Goal: Navigation & Orientation: Find specific page/section

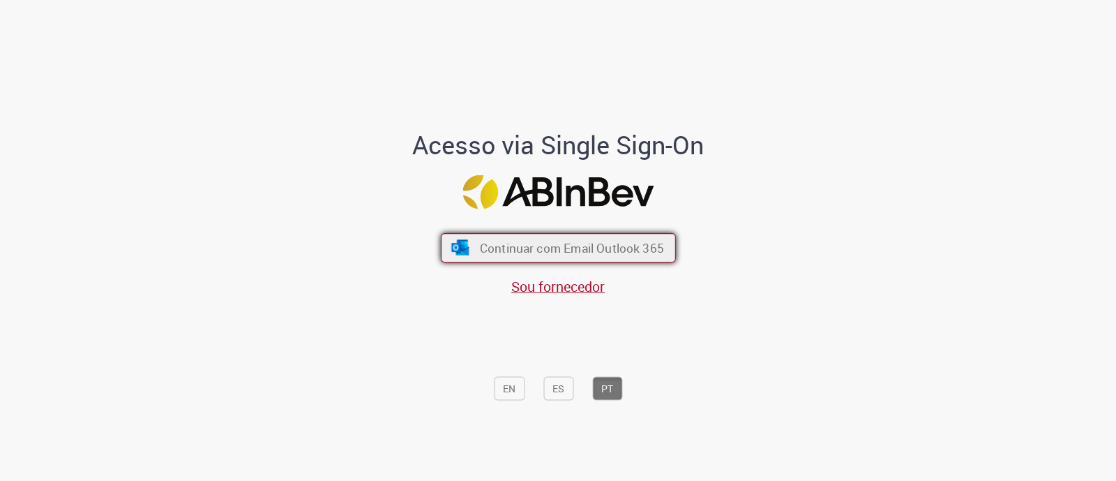
click at [544, 244] on span "Continuar com Email Outlook 365" at bounding box center [571, 248] width 184 height 16
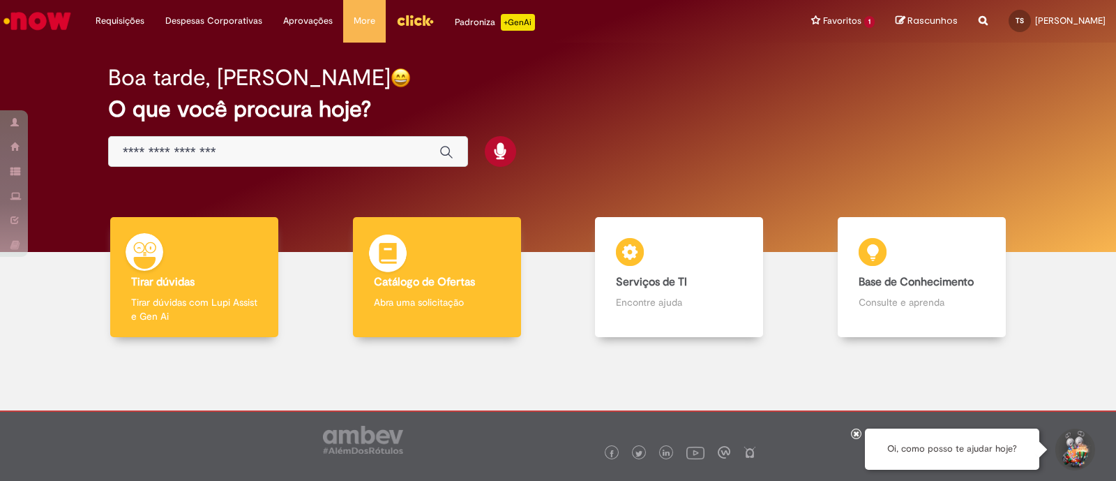
click at [439, 288] on b "Catálogo de Ofertas" at bounding box center [424, 282] width 101 height 14
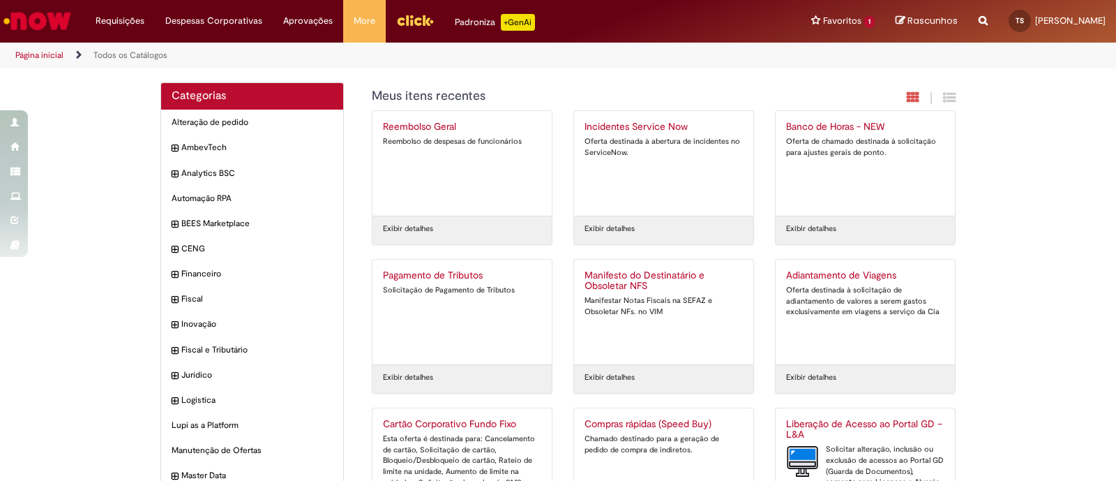
click at [57, 54] on link "Página inicial" at bounding box center [39, 55] width 48 height 11
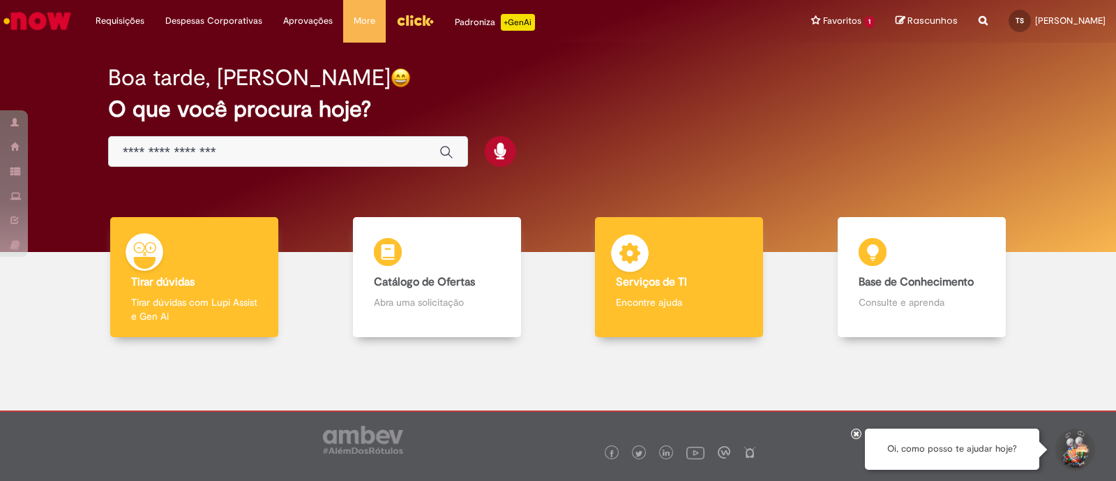
click at [693, 281] on h4 "Serviços de TI" at bounding box center [679, 282] width 126 height 13
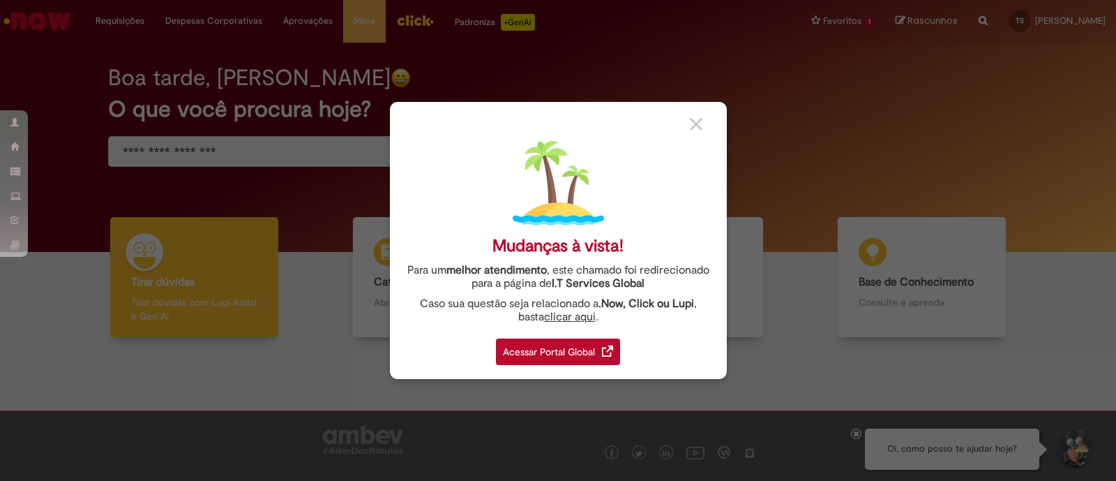
click at [548, 358] on div "Acessar Portal Global" at bounding box center [558, 351] width 124 height 27
